Goal: Contribute content: Contribute content

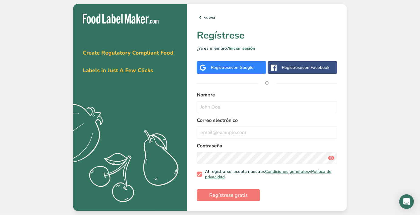
click at [251, 70] on span "con Google" at bounding box center [243, 68] width 22 height 6
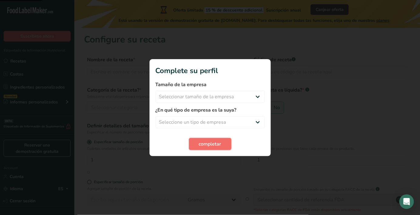
click at [222, 146] on button "completar" at bounding box center [210, 144] width 42 height 12
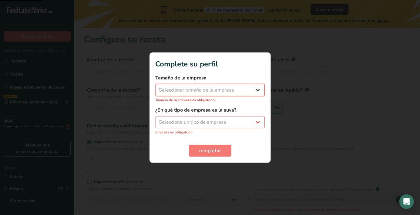
click at [253, 95] on select "Seleccionar tamaño de la empresa Menos de 10 empleados De 10 a 50 empleados De …" at bounding box center [210, 90] width 109 height 12
select select "1"
click at [156, 87] on select "Seleccionar tamaño de la empresa Menos de 10 empleados De 10 a 50 empleados De …" at bounding box center [210, 90] width 109 height 12
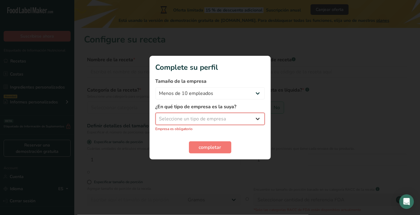
click at [251, 120] on select "Seleccione un tipo de empresa Fabricante de alimentos envasados Restaurante y c…" at bounding box center [210, 119] width 109 height 12
select select "8"
click at [156, 116] on select "Seleccione un tipo de empresa Fabricante de alimentos envasados Restaurante y c…" at bounding box center [210, 119] width 109 height 12
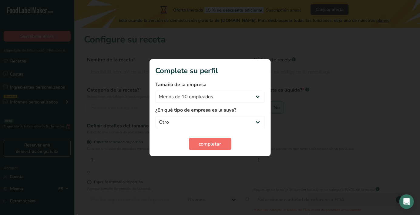
click at [230, 144] on button "completar" at bounding box center [210, 144] width 42 height 12
click at [223, 155] on section "Complete su perfil Tamaño de la empresa Menos de 10 empleados De 10 a 50 emplea…" at bounding box center [210, 107] width 121 height 97
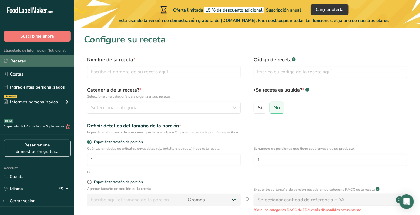
click at [35, 63] on link "Recetas" at bounding box center [37, 61] width 74 height 12
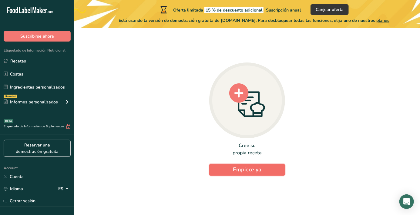
click at [235, 176] on button "Empiece ya" at bounding box center [247, 170] width 76 height 12
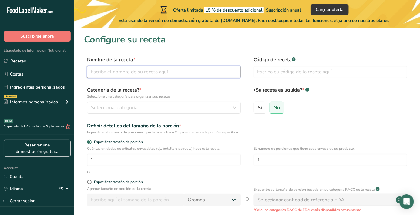
click at [167, 71] on input "text" at bounding box center [164, 72] width 154 height 12
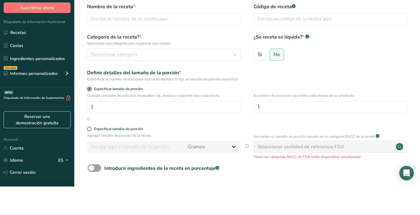
scroll to position [25, 0]
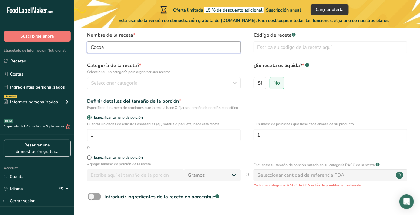
type input "Cocoa"
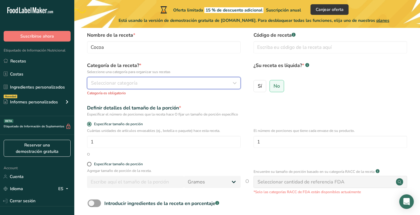
click at [167, 79] on button "Seleccionar categoría" at bounding box center [164, 83] width 154 height 12
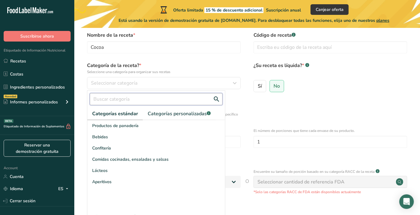
click at [165, 95] on input "text" at bounding box center [156, 99] width 133 height 12
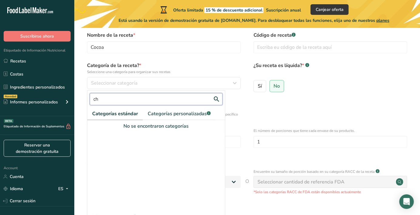
type input "c"
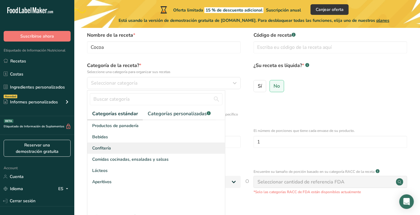
click at [152, 147] on div "Confitería" at bounding box center [156, 148] width 138 height 11
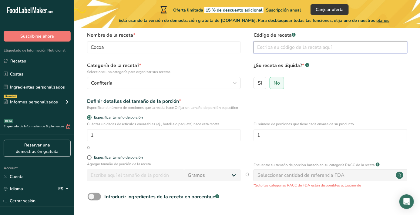
click at [324, 47] on input "text" at bounding box center [331, 47] width 154 height 12
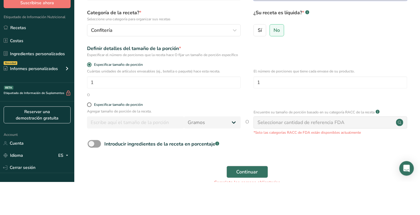
scroll to position [44, 0]
type input "153233223"
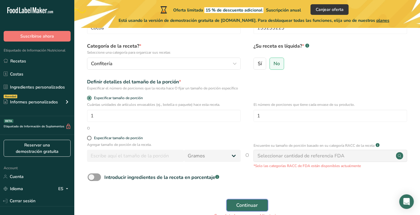
drag, startPoint x: 247, startPoint y: 203, endPoint x: 249, endPoint y: 171, distance: 32.5
click at [248, 171] on form "Nombre de la receta * Cocoa Código de receta .a-a{fill:#347362;}.b-a{fill:#fff;…" at bounding box center [247, 117] width 327 height 211
click at [277, 158] on div "Seleccionar cantidad de referencia FDA" at bounding box center [301, 155] width 87 height 7
click at [342, 159] on div "Seleccionar cantidad de referencia FDA" at bounding box center [301, 155] width 87 height 7
click at [343, 160] on div "Seleccionar cantidad de referencia FDA" at bounding box center [301, 155] width 87 height 7
